Goal: Transaction & Acquisition: Obtain resource

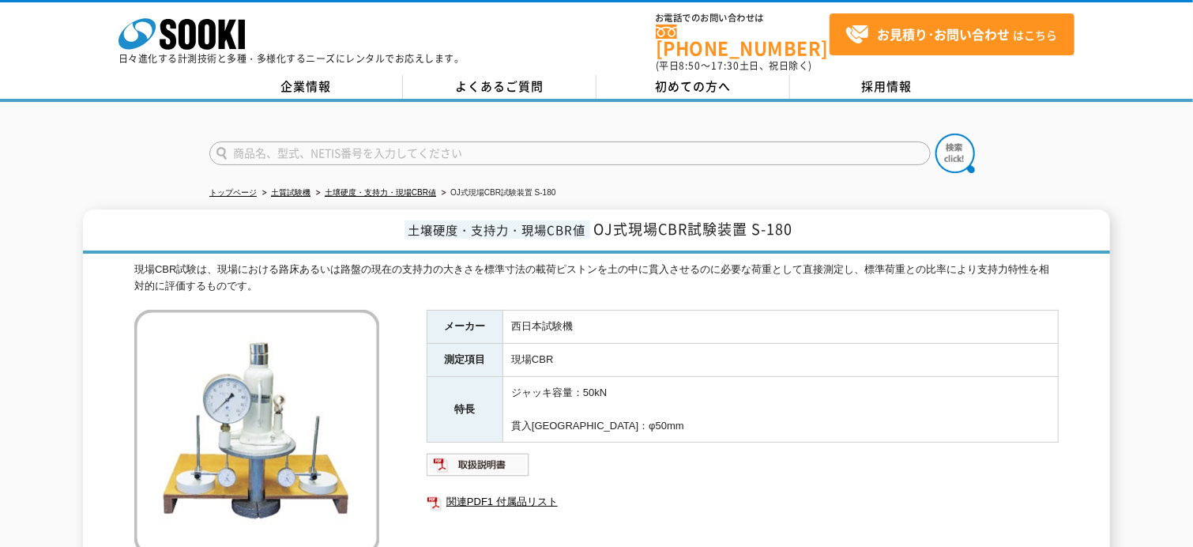
click at [672, 279] on div "現場CBR試験は、現場における路床あるいは路盤の現在の支持力の大きさを標準寸法の載荷ピストンを土の中に貫入させるのに必要な荷重として直接測定し、標準荷重との比…" at bounding box center [596, 278] width 924 height 33
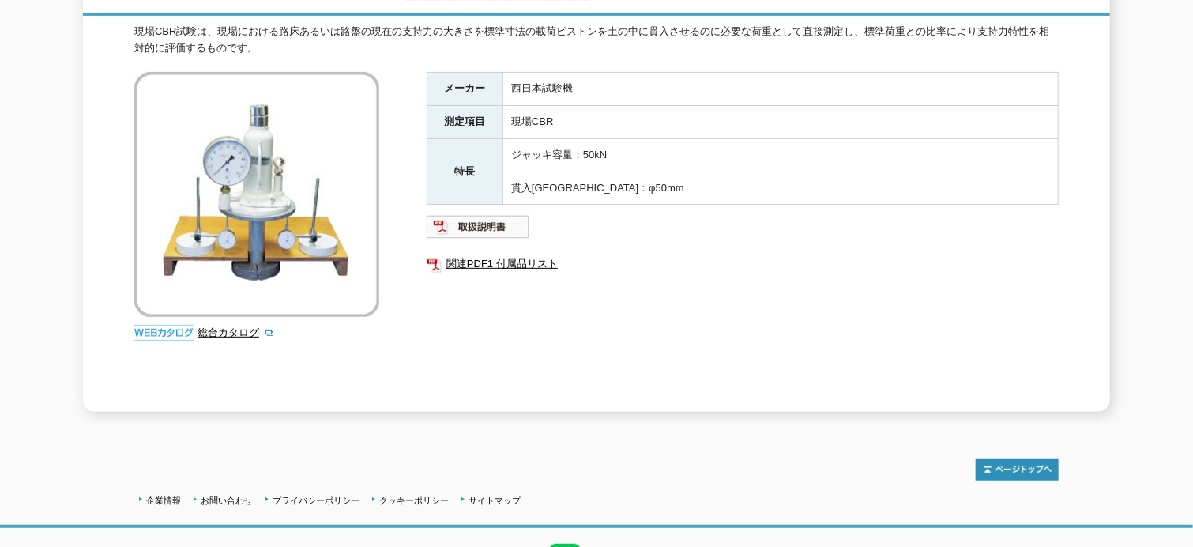
scroll to position [159, 0]
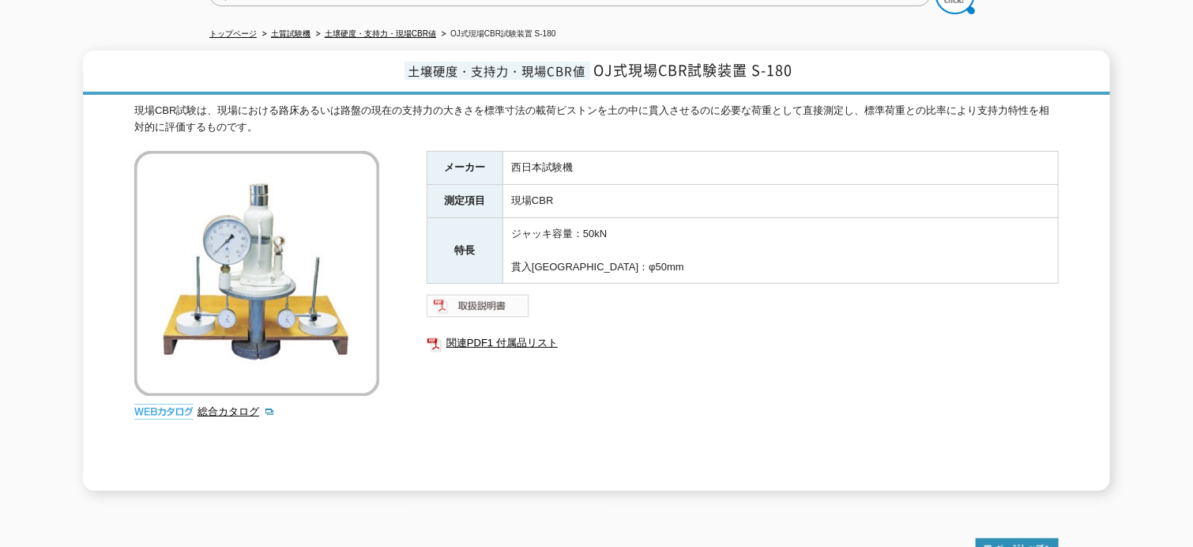
click at [501, 293] on img at bounding box center [478, 305] width 103 height 25
click at [460, 333] on link "関連PDF1 付属品リスト" at bounding box center [743, 343] width 632 height 21
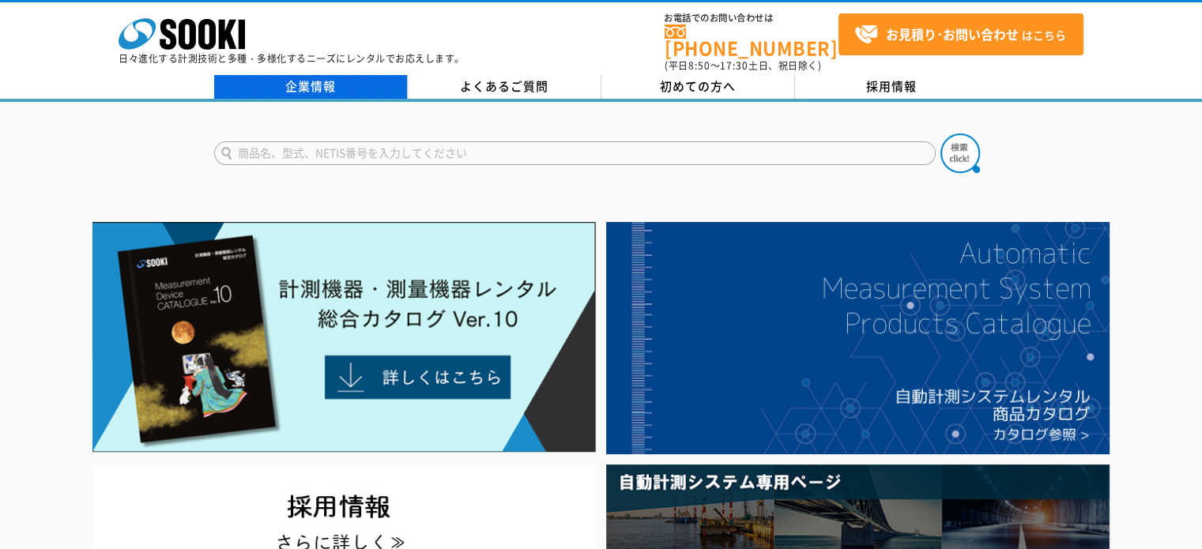
click at [338, 75] on link "企業情報" at bounding box center [311, 87] width 194 height 24
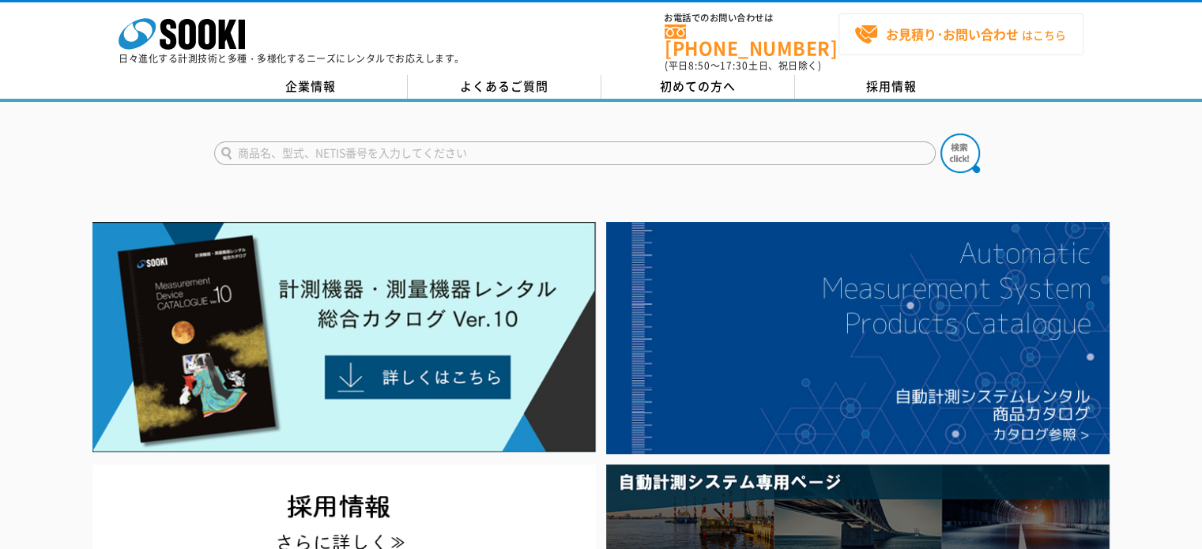
click at [932, 47] on link "お見積り･お問い合わせ はこちら" at bounding box center [960, 34] width 245 height 42
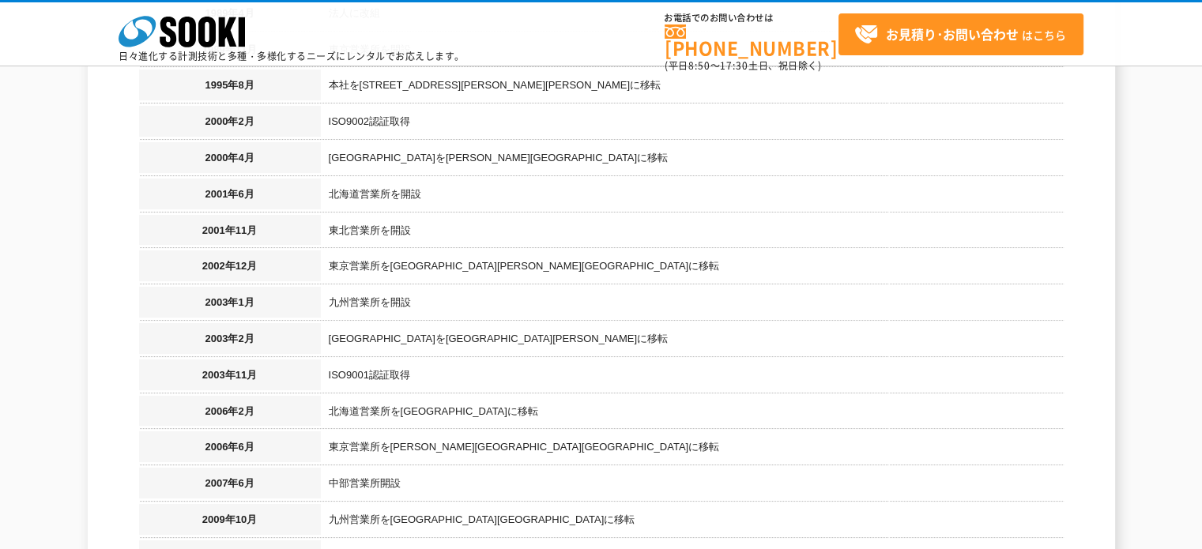
scroll to position [1343, 0]
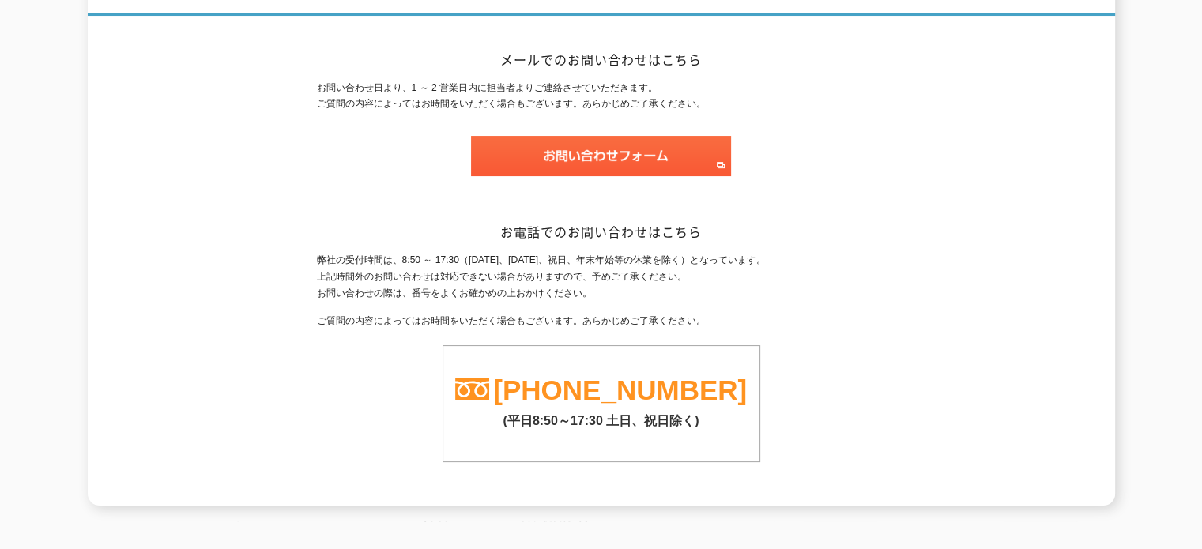
scroll to position [328, 0]
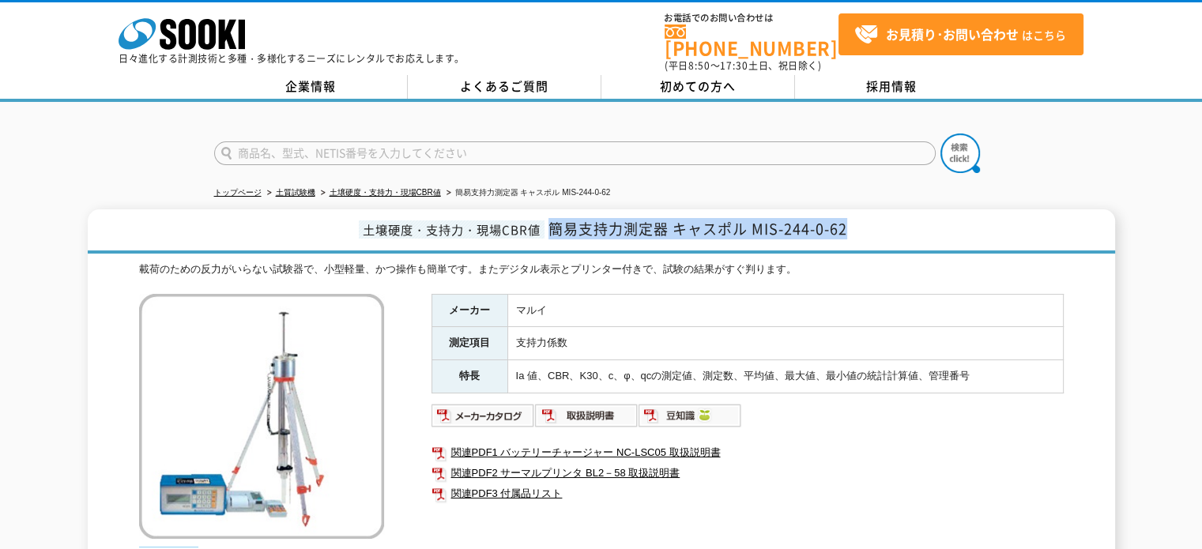
drag, startPoint x: 551, startPoint y: 219, endPoint x: 854, endPoint y: 218, distance: 302.6
click at [854, 218] on h1 "土壌硬度・支持力・現場CBR値 簡易支持力測定器 キャスポル MIS-244-0-62" at bounding box center [601, 231] width 1027 height 44
copy span "簡易支持力測定器 キャスポル MIS-244-0-62"
click at [749, 230] on h1 "土壌硬度・支持力・現場CBR値 簡易支持力測定器 キャスポル MIS-244-0-62" at bounding box center [601, 231] width 1027 height 44
drag, startPoint x: 549, startPoint y: 213, endPoint x: 850, endPoint y: 217, distance: 301.0
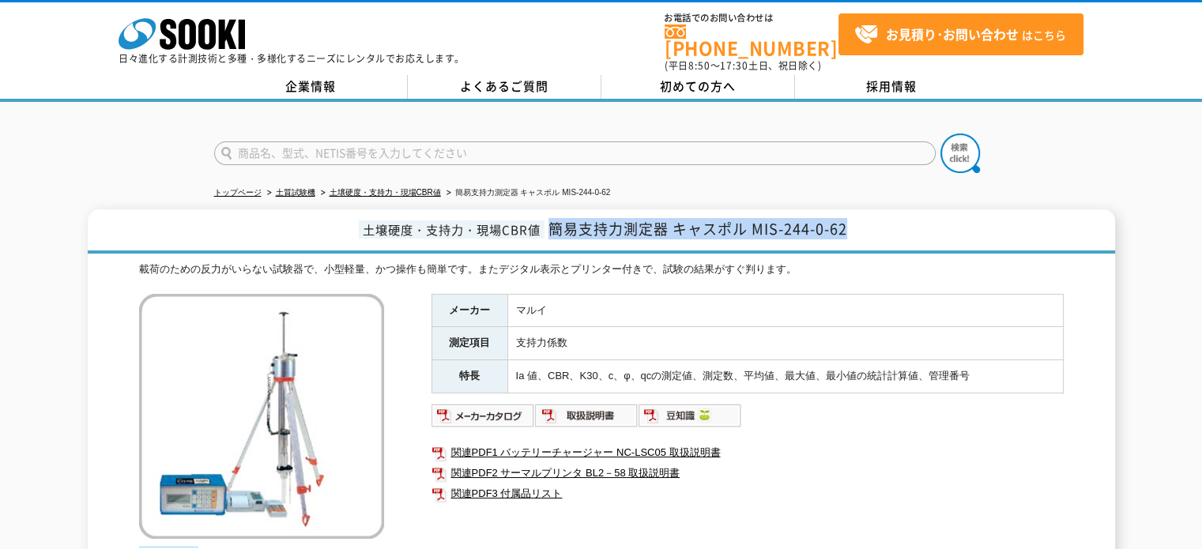
click at [850, 217] on h1 "土壌硬度・支持力・現場CBR値 簡易支持力測定器 キャスポル MIS-244-0-62" at bounding box center [601, 231] width 1027 height 44
copy span "簡易支持力測定器 キャスポル MIS-244-0-62"
